Goal: Use online tool/utility: Use online tool/utility

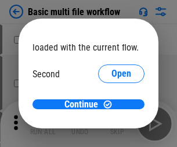
click at [111, 105] on span "Open" at bounding box center [121, 109] width 20 height 9
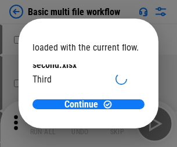
scroll to position [33, 0]
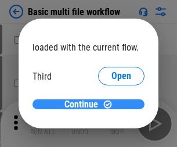
click at [84, 105] on span "Continue" at bounding box center [81, 104] width 34 height 9
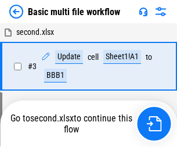
scroll to position [199, 0]
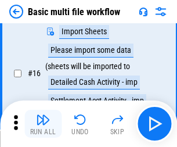
click at [43, 124] on img "button" at bounding box center [43, 120] width 14 height 14
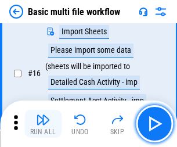
scroll to position [773, 0]
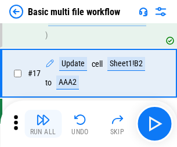
click at [43, 124] on img "button" at bounding box center [43, 120] width 14 height 14
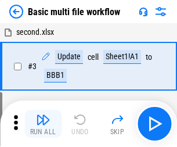
click at [43, 124] on img "button" at bounding box center [43, 120] width 14 height 14
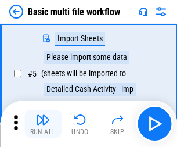
click at [43, 124] on img "button" at bounding box center [43, 120] width 14 height 14
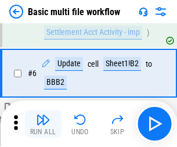
click at [43, 124] on img "button" at bounding box center [43, 120] width 14 height 14
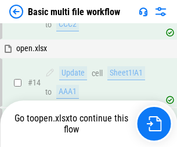
scroll to position [691, 0]
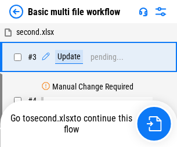
scroll to position [124, 0]
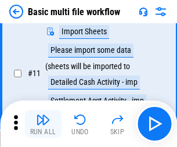
click at [43, 124] on img "button" at bounding box center [43, 120] width 14 height 14
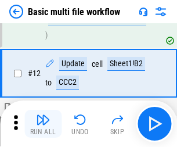
click at [43, 124] on img "button" at bounding box center [43, 120] width 14 height 14
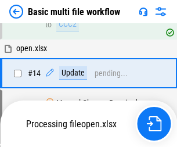
scroll to position [691, 0]
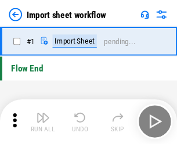
scroll to position [4, 0]
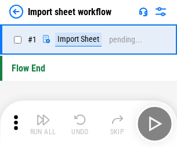
click at [43, 124] on img "button" at bounding box center [43, 120] width 14 height 14
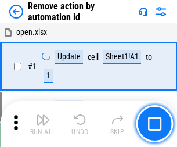
scroll to position [43, 0]
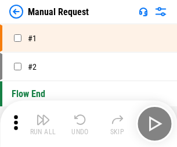
click at [43, 124] on img "button" at bounding box center [43, 120] width 14 height 14
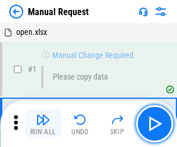
scroll to position [39, 0]
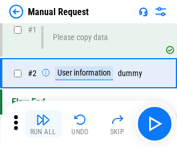
click at [43, 124] on img "button" at bounding box center [43, 120] width 14 height 14
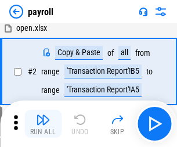
click at [43, 124] on img "button" at bounding box center [43, 120] width 14 height 14
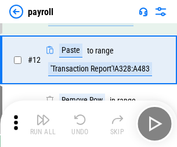
scroll to position [143, 0]
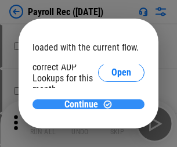
click at [84, 104] on span "Continue" at bounding box center [81, 104] width 34 height 9
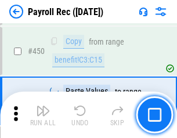
scroll to position [6069, 0]
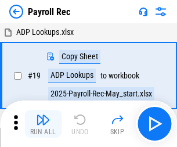
click at [43, 124] on img "button" at bounding box center [43, 120] width 14 height 14
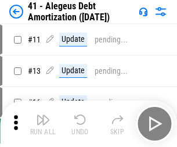
click at [43, 124] on img "button" at bounding box center [43, 120] width 14 height 14
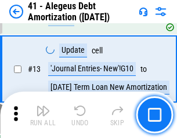
scroll to position [143, 0]
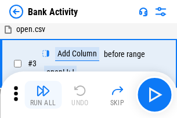
click at [43, 95] on img "button" at bounding box center [43, 91] width 14 height 14
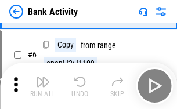
scroll to position [62, 0]
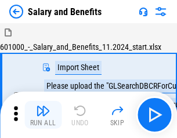
click at [43, 115] on img "button" at bounding box center [43, 111] width 14 height 14
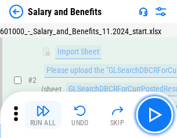
scroll to position [84, 0]
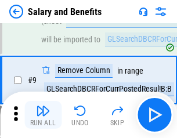
click at [43, 115] on img "button" at bounding box center [43, 111] width 14 height 14
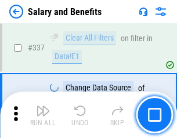
scroll to position [5437, 0]
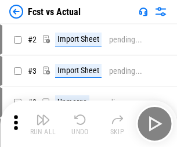
click at [43, 115] on img "button" at bounding box center [43, 120] width 14 height 14
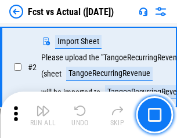
scroll to position [109, 0]
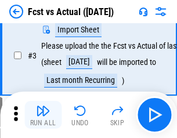
click at [43, 115] on img "button" at bounding box center [43, 111] width 14 height 14
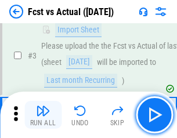
scroll to position [174, 0]
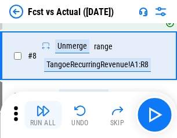
click at [43, 115] on img "button" at bounding box center [43, 111] width 14 height 14
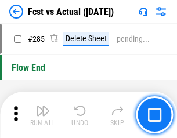
scroll to position [5495, 0]
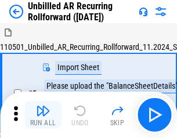
click at [43, 115] on img "button" at bounding box center [43, 111] width 14 height 14
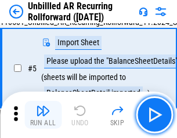
scroll to position [109, 0]
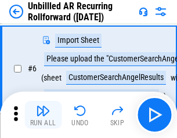
click at [43, 115] on img "button" at bounding box center [43, 111] width 14 height 14
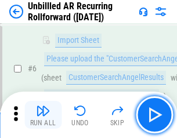
scroll to position [187, 0]
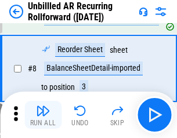
click at [43, 115] on img "button" at bounding box center [43, 111] width 14 height 14
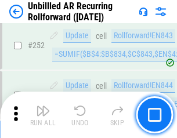
scroll to position [3944, 0]
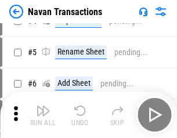
click at [43, 115] on img "button" at bounding box center [43, 111] width 14 height 14
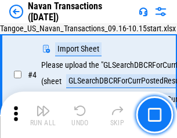
scroll to position [100, 0]
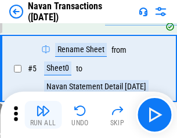
click at [43, 115] on img "button" at bounding box center [43, 111] width 14 height 14
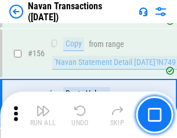
scroll to position [3765, 0]
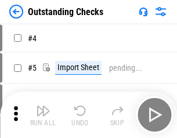
click at [43, 115] on img "button" at bounding box center [43, 111] width 14 height 14
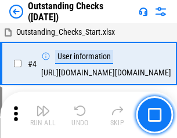
scroll to position [121, 0]
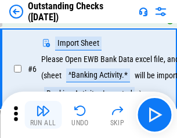
click at [43, 115] on img "button" at bounding box center [43, 111] width 14 height 14
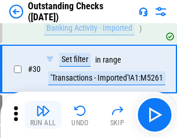
click at [43, 115] on img "button" at bounding box center [43, 111] width 14 height 14
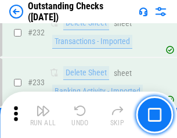
scroll to position [3526, 0]
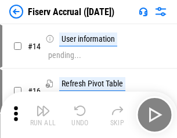
click at [43, 115] on img "button" at bounding box center [43, 111] width 14 height 14
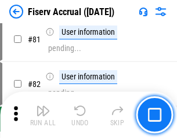
scroll to position [1526, 0]
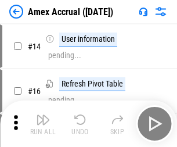
click at [43, 115] on img "button" at bounding box center [43, 120] width 14 height 14
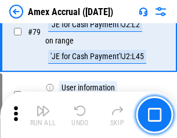
scroll to position [1507, 0]
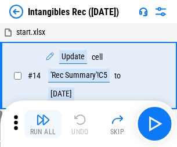
click at [43, 124] on img "button" at bounding box center [43, 120] width 14 height 14
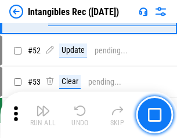
scroll to position [452, 0]
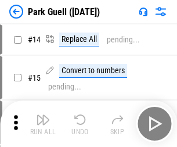
click at [43, 115] on img "button" at bounding box center [43, 120] width 14 height 14
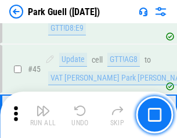
scroll to position [1452, 0]
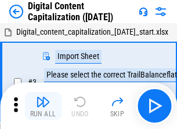
click at [43, 98] on img "button" at bounding box center [43, 102] width 14 height 14
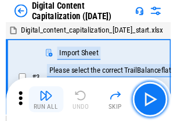
scroll to position [109, 0]
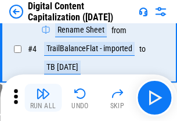
click at [43, 98] on img "button" at bounding box center [43, 94] width 14 height 14
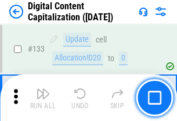
scroll to position [1231, 0]
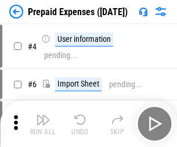
click at [43, 115] on img "button" at bounding box center [43, 120] width 14 height 14
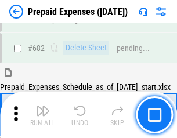
scroll to position [3193, 0]
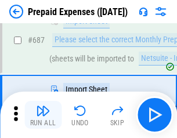
click at [43, 115] on img "button" at bounding box center [43, 111] width 14 height 14
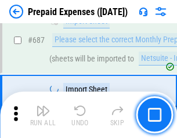
scroll to position [3252, 0]
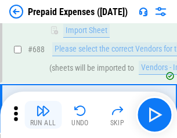
click at [43, 115] on img "button" at bounding box center [43, 111] width 14 height 14
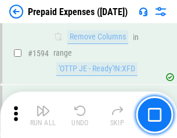
scroll to position [11305, 0]
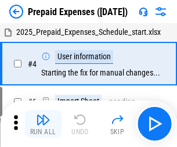
click at [43, 124] on img "button" at bounding box center [43, 120] width 14 height 14
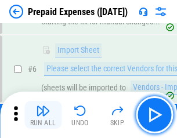
scroll to position [110, 0]
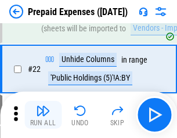
click at [43, 115] on img "button" at bounding box center [43, 111] width 14 height 14
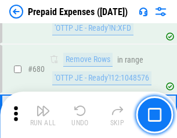
scroll to position [4043, 0]
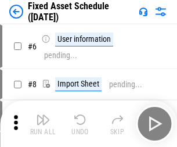
click at [43, 124] on img "button" at bounding box center [43, 120] width 14 height 14
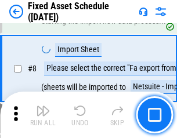
scroll to position [122, 0]
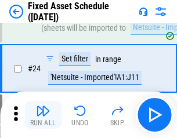
click at [43, 115] on img "button" at bounding box center [43, 111] width 14 height 14
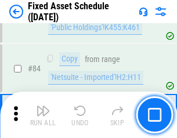
scroll to position [1595, 0]
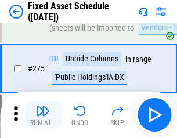
click at [43, 115] on img "button" at bounding box center [43, 111] width 14 height 14
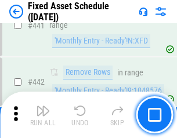
scroll to position [5190, 0]
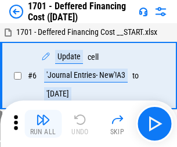
click at [43, 124] on img "button" at bounding box center [43, 120] width 14 height 14
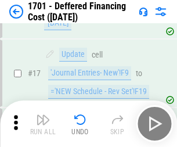
scroll to position [139, 0]
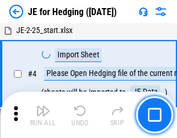
scroll to position [66, 0]
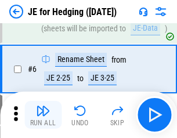
click at [43, 115] on img "button" at bounding box center [43, 111] width 14 height 14
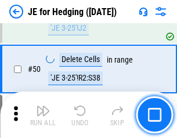
scroll to position [752, 0]
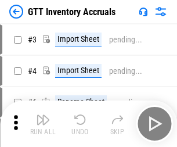
click at [43, 115] on img "button" at bounding box center [43, 120] width 14 height 14
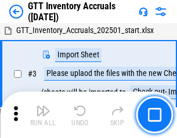
scroll to position [75, 0]
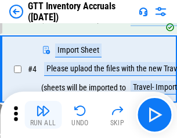
click at [43, 115] on img "button" at bounding box center [43, 111] width 14 height 14
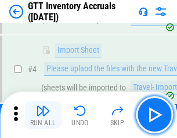
scroll to position [134, 0]
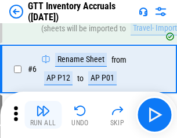
click at [43, 115] on img "button" at bounding box center [43, 111] width 14 height 14
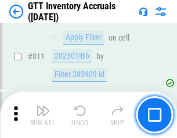
scroll to position [8813, 0]
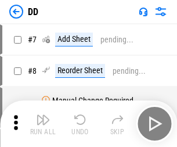
click at [43, 124] on img "button" at bounding box center [43, 120] width 14 height 14
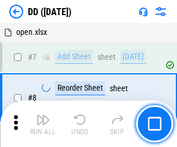
scroll to position [112, 0]
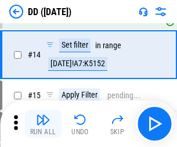
click at [43, 124] on img "button" at bounding box center [43, 120] width 14 height 14
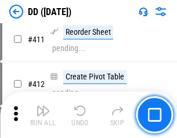
scroll to position [5262, 0]
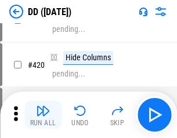
click at [43, 115] on img "button" at bounding box center [43, 111] width 14 height 14
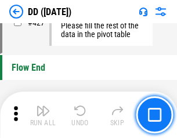
scroll to position [5557, 0]
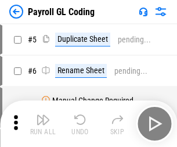
click at [43, 124] on img "button" at bounding box center [43, 120] width 14 height 14
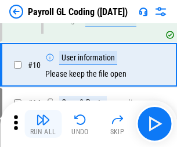
click at [43, 124] on img "button" at bounding box center [43, 120] width 14 height 14
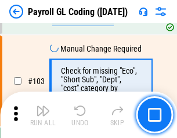
scroll to position [2724, 0]
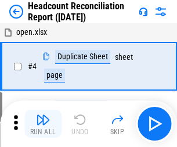
click at [43, 124] on img "button" at bounding box center [43, 120] width 14 height 14
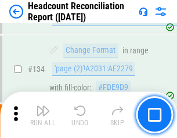
scroll to position [1396, 0]
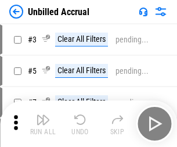
click at [43, 124] on img "button" at bounding box center [43, 120] width 14 height 14
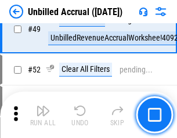
scroll to position [1053, 0]
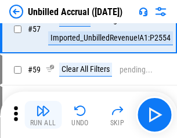
click at [43, 115] on img "button" at bounding box center [43, 111] width 14 height 14
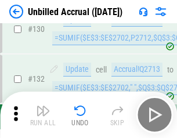
scroll to position [3459, 0]
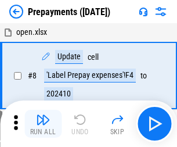
click at [43, 124] on img "button" at bounding box center [43, 120] width 14 height 14
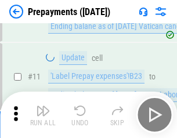
scroll to position [73, 0]
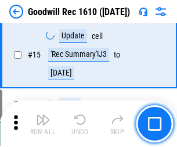
scroll to position [199, 0]
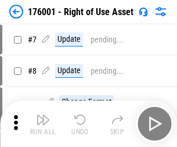
click at [43, 124] on img "button" at bounding box center [43, 120] width 14 height 14
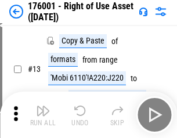
scroll to position [75, 0]
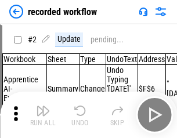
click at [43, 115] on img "button" at bounding box center [43, 111] width 14 height 14
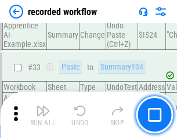
scroll to position [3629, 0]
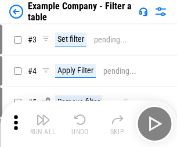
click at [43, 124] on img "button" at bounding box center [43, 120] width 14 height 14
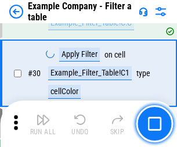
scroll to position [1062, 0]
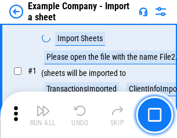
scroll to position [98, 0]
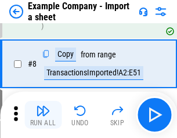
click at [43, 115] on img "button" at bounding box center [43, 111] width 14 height 14
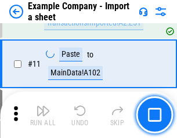
scroll to position [257, 0]
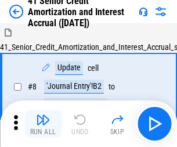
click at [43, 115] on img "button" at bounding box center [43, 120] width 14 height 14
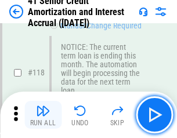
scroll to position [1096, 0]
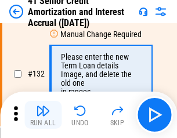
click at [43, 115] on img "button" at bounding box center [43, 111] width 14 height 14
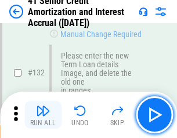
scroll to position [1213, 0]
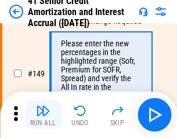
click at [43, 115] on img "button" at bounding box center [43, 111] width 14 height 14
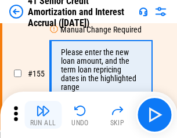
click at [43, 115] on img "button" at bounding box center [43, 111] width 14 height 14
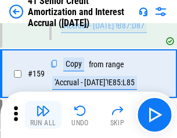
click at [43, 115] on img "button" at bounding box center [43, 111] width 14 height 14
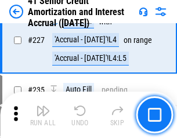
scroll to position [2600, 0]
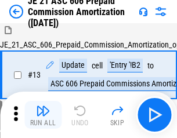
click at [43, 115] on img "button" at bounding box center [43, 111] width 14 height 14
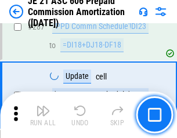
scroll to position [2137, 0]
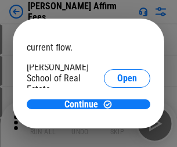
click at [117, 135] on span "Open" at bounding box center [127, 139] width 20 height 9
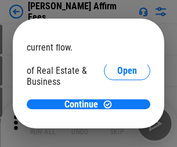
click at [117, 121] on span "Open" at bounding box center [127, 125] width 20 height 9
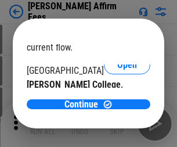
click at [117, 109] on span "Open" at bounding box center [127, 113] width 20 height 9
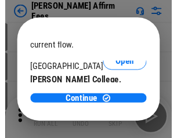
scroll to position [182, 0]
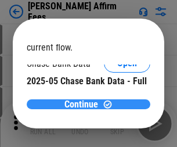
click at [84, 104] on span "Continue" at bounding box center [81, 104] width 34 height 9
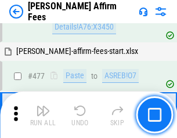
scroll to position [3157, 0]
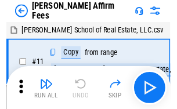
scroll to position [12, 0]
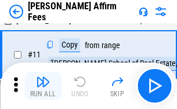
click at [43, 86] on img "button" at bounding box center [43, 82] width 14 height 14
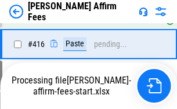
scroll to position [2526, 0]
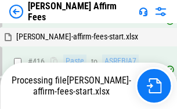
scroll to position [3045, 0]
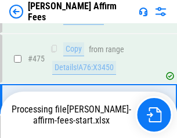
scroll to position [3031, 0]
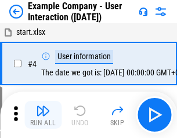
click at [43, 115] on img "button" at bounding box center [43, 111] width 14 height 14
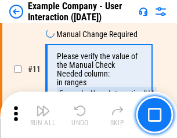
scroll to position [251, 0]
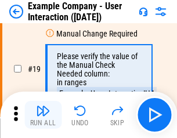
click at [43, 115] on img "button" at bounding box center [43, 111] width 14 height 14
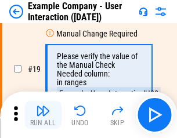
click at [43, 115] on img "button" at bounding box center [43, 111] width 14 height 14
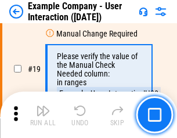
scroll to position [320, 0]
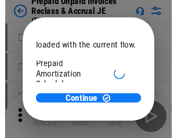
scroll to position [69, 0]
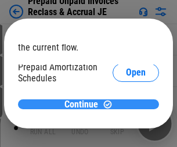
click at [84, 104] on span "Continue" at bounding box center [81, 104] width 34 height 9
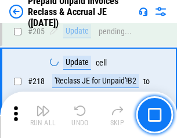
scroll to position [1505, 0]
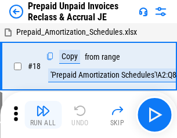
click at [43, 115] on img "button" at bounding box center [43, 111] width 14 height 14
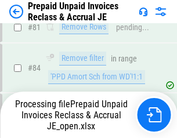
scroll to position [829, 0]
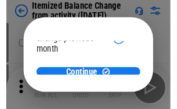
scroll to position [85, 0]
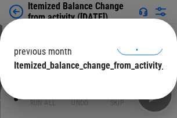
click at [84, 84] on span "Continue" at bounding box center [81, 88] width 34 height 9
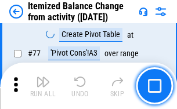
scroll to position [1135, 0]
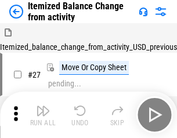
scroll to position [18, 0]
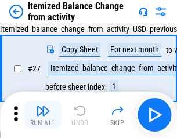
click at [43, 115] on img "button" at bounding box center [43, 111] width 14 height 14
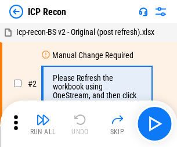
scroll to position [5, 0]
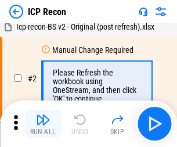
click at [43, 124] on img "button" at bounding box center [43, 120] width 14 height 14
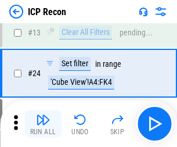
click at [43, 124] on img "button" at bounding box center [43, 120] width 14 height 14
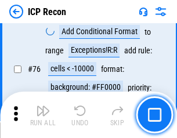
scroll to position [1043, 0]
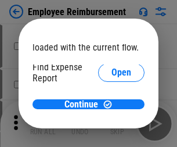
click at [111, 135] on span "Open" at bounding box center [121, 139] width 20 height 9
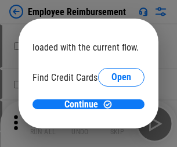
scroll to position [68, 0]
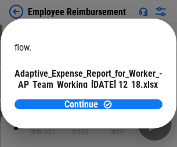
click at [129, 98] on span "Open" at bounding box center [139, 102] width 20 height 9
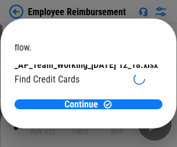
scroll to position [121, 0]
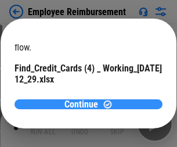
click at [84, 104] on span "Continue" at bounding box center [81, 104] width 34 height 9
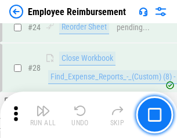
scroll to position [543, 0]
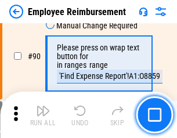
click at [43, 115] on img "button" at bounding box center [43, 111] width 14 height 14
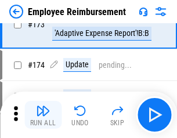
click at [43, 115] on img "button" at bounding box center [43, 111] width 14 height 14
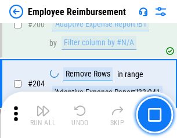
scroll to position [2938, 0]
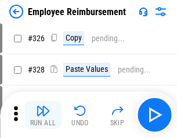
click at [43, 115] on img "button" at bounding box center [43, 111] width 14 height 14
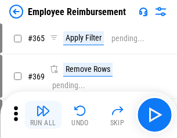
click at [43, 115] on img "button" at bounding box center [43, 111] width 14 height 14
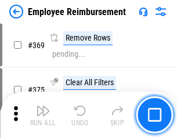
scroll to position [5986, 0]
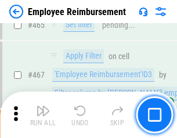
click at [43, 115] on img "button" at bounding box center [43, 111] width 14 height 14
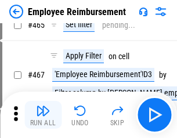
click at [43, 115] on img "button" at bounding box center [43, 111] width 14 height 14
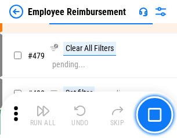
scroll to position [7171, 0]
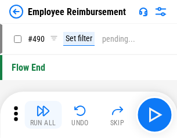
click at [43, 115] on img "button" at bounding box center [43, 111] width 14 height 14
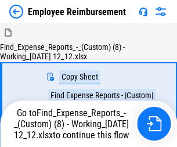
scroll to position [39, 0]
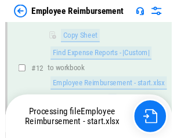
scroll to position [236, 0]
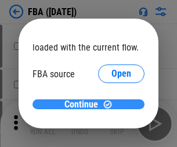
click at [84, 105] on span "Continue" at bounding box center [81, 104] width 34 height 9
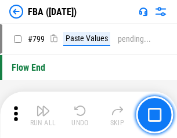
scroll to position [10394, 0]
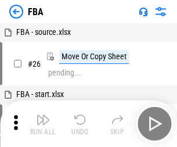
scroll to position [12, 0]
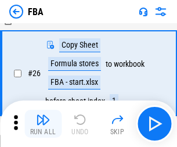
click at [43, 124] on img "button" at bounding box center [43, 120] width 14 height 14
